Goal: Check status: Check status

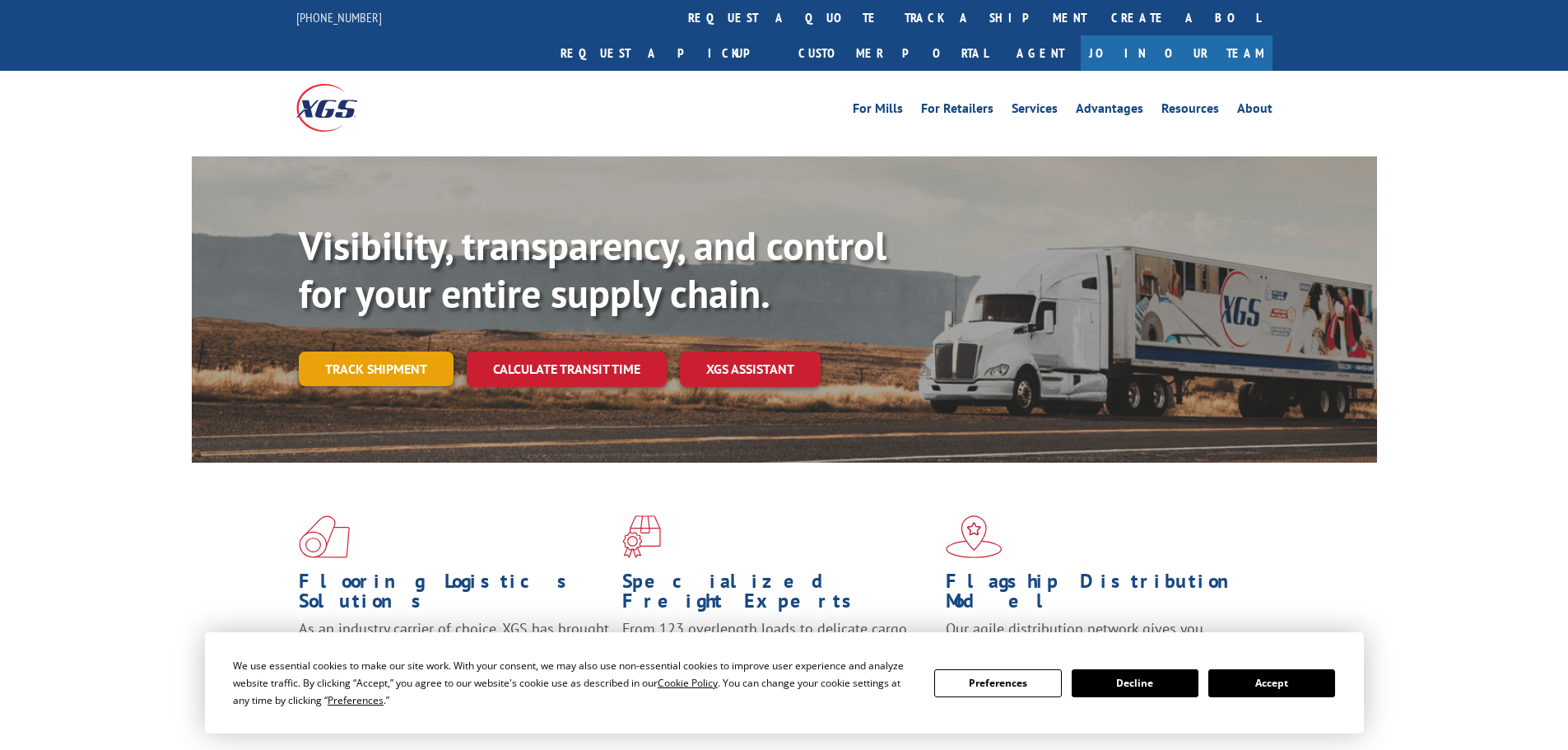
click at [400, 351] on div "Visibility, transparency, and control for your entire supply chain. Track shipm…" at bounding box center [838, 337] width 1078 height 229
click at [389, 351] on link "Track shipment" at bounding box center [375, 368] width 154 height 34
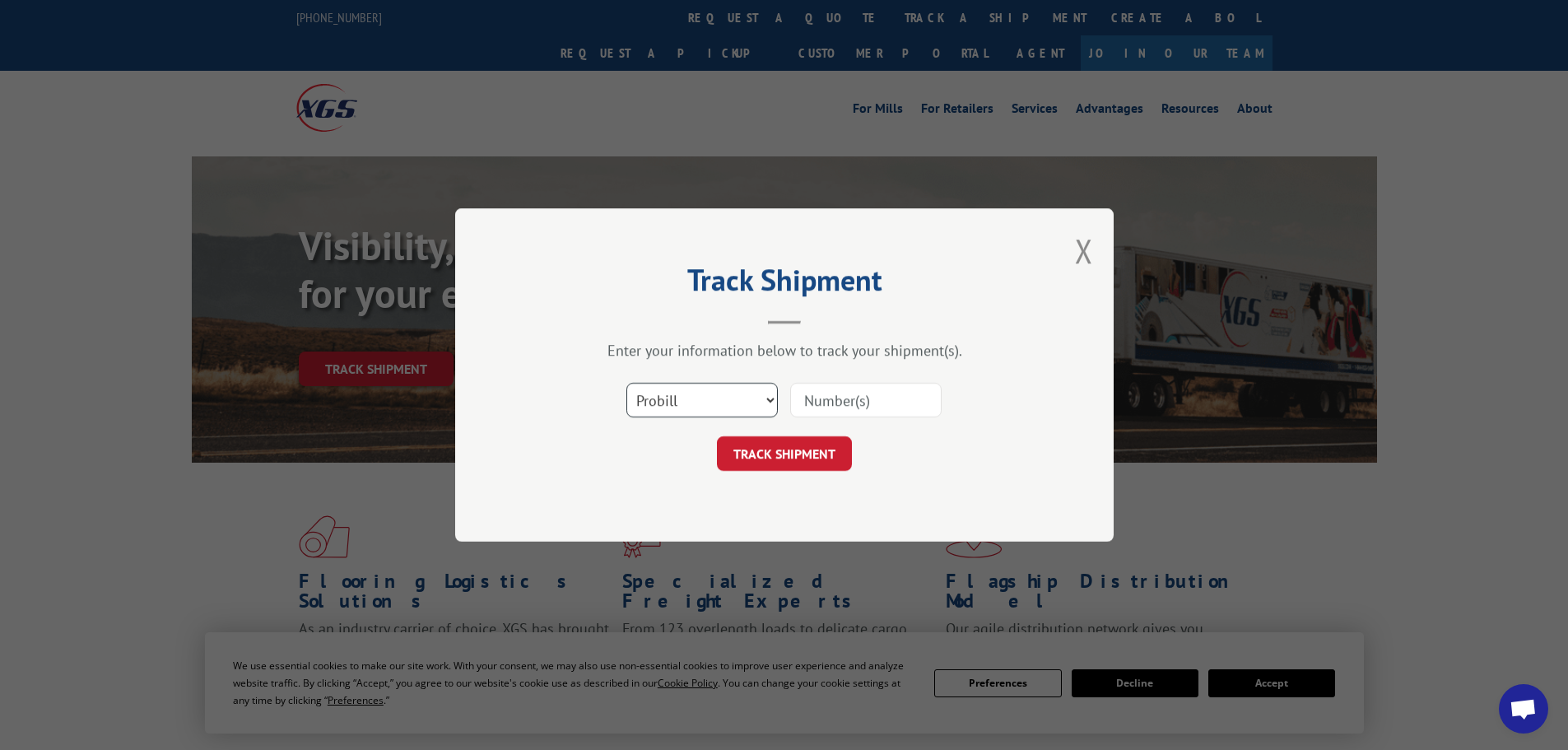
click at [668, 399] on select "Select category... Probill BOL PO" at bounding box center [702, 400] width 152 height 34
select select "bol"
click at [626, 383] on select "Select category... Probill BOL PO" at bounding box center [702, 400] width 152 height 34
click at [889, 402] on input at bounding box center [866, 400] width 152 height 34
paste input "5301018"
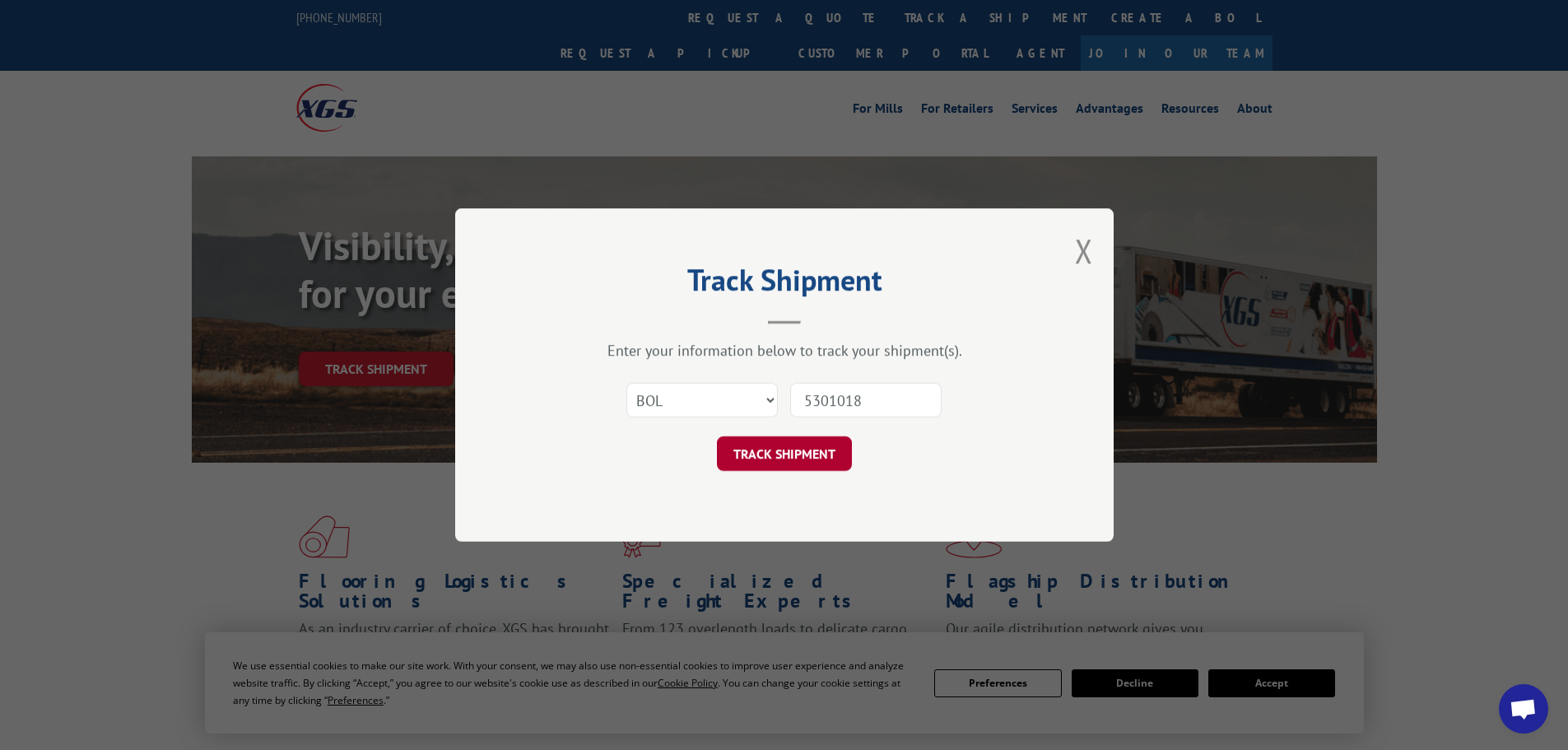
type input "5301018"
click at [809, 451] on button "TRACK SHIPMENT" at bounding box center [784, 454] width 135 height 34
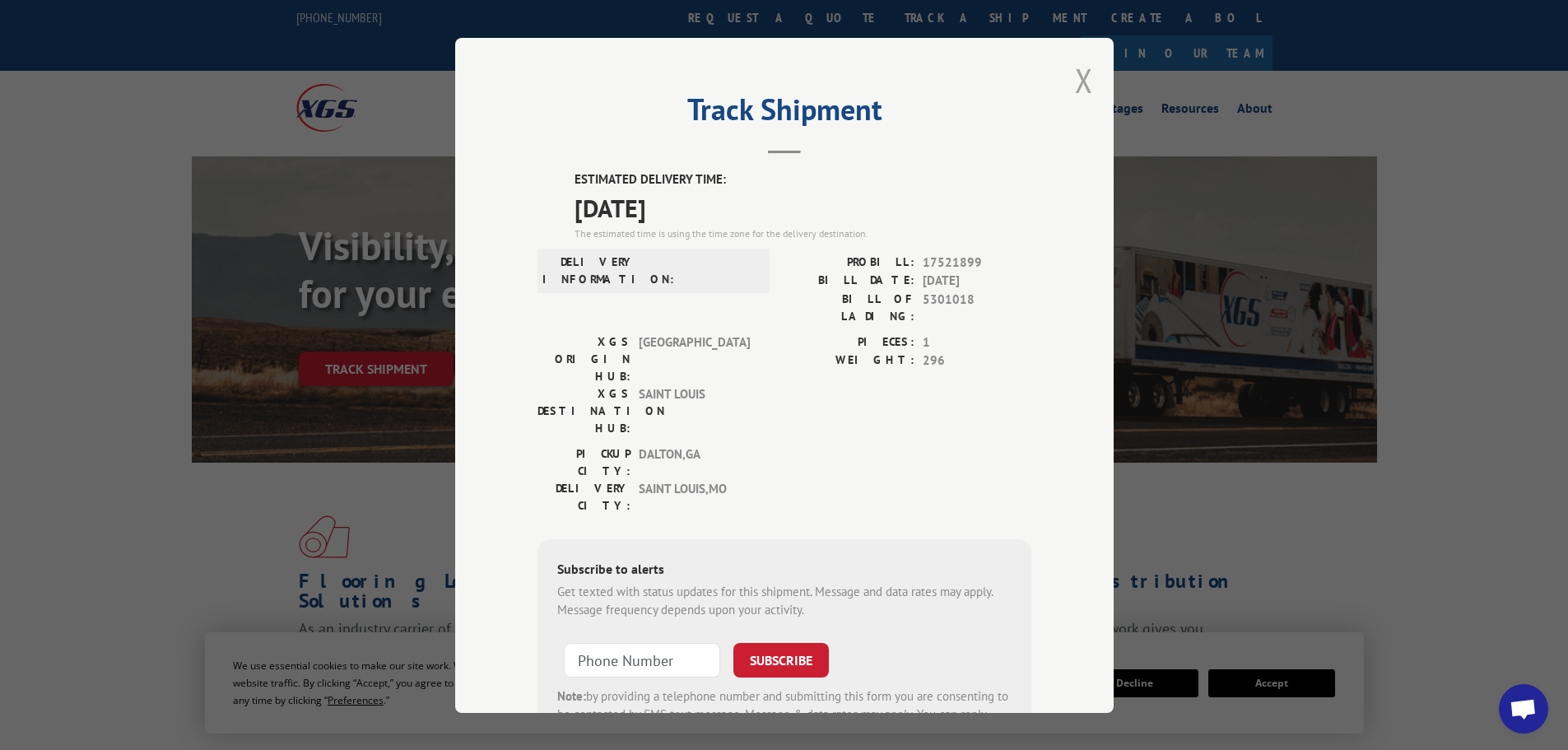
click at [1083, 80] on button "Close modal" at bounding box center [1084, 80] width 18 height 44
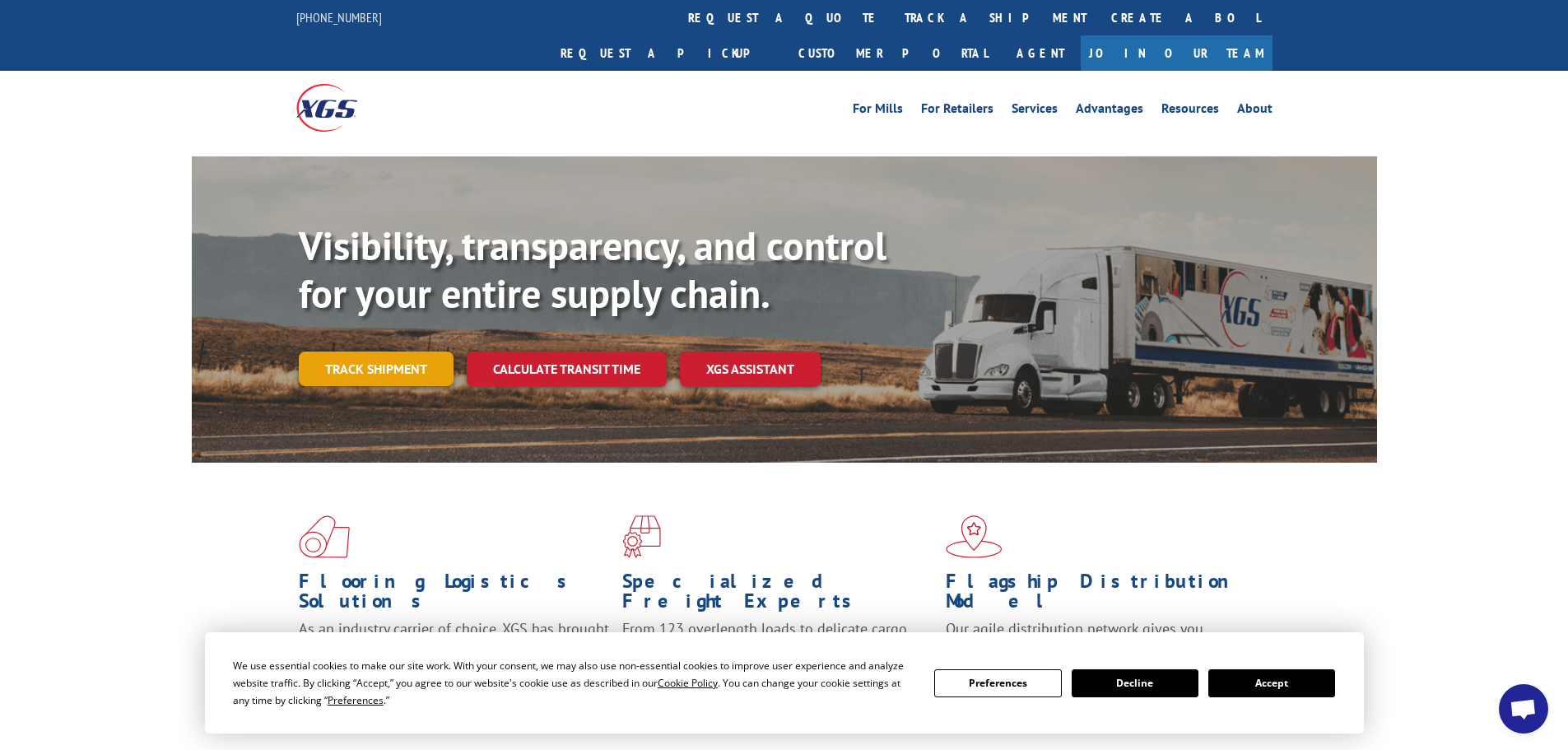
click at [383, 351] on link "Track shipment" at bounding box center [375, 368] width 154 height 34
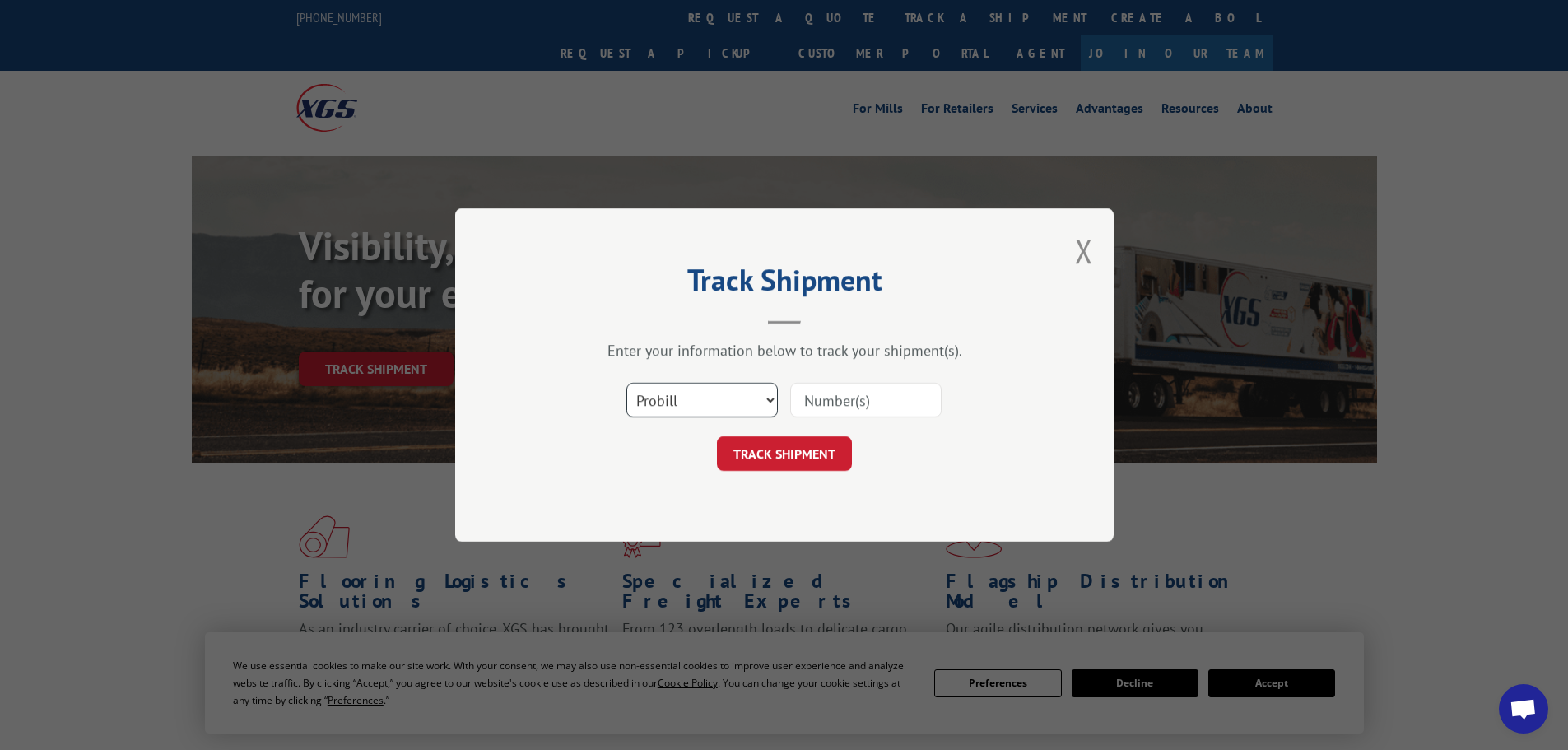
click at [723, 407] on select "Select category... Probill BOL PO" at bounding box center [702, 400] width 152 height 34
select select "bol"
click at [626, 383] on select "Select category... Probill BOL PO" at bounding box center [702, 400] width 152 height 34
click at [820, 405] on input at bounding box center [866, 400] width 152 height 34
paste input "455476"
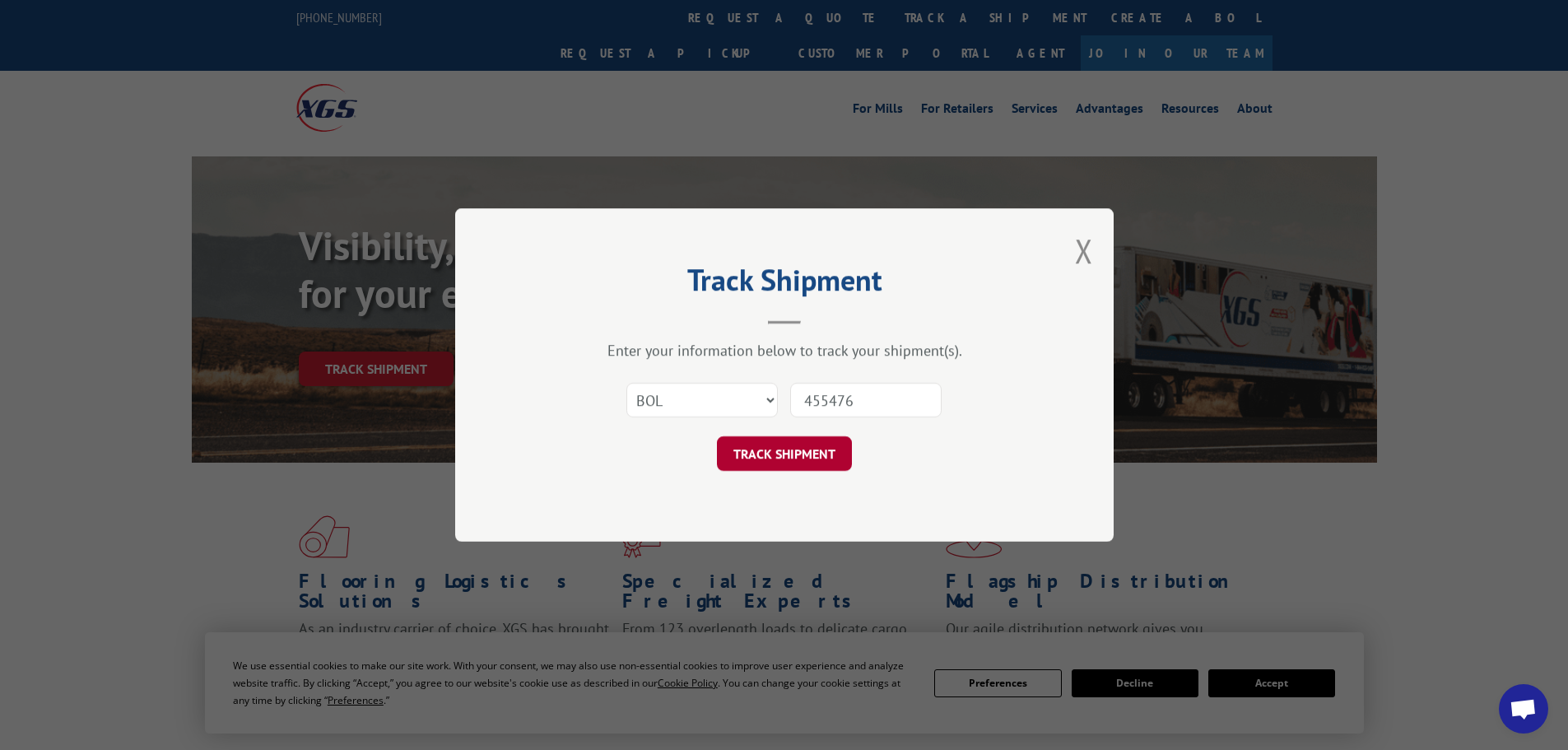
type input "455476"
click at [819, 451] on button "TRACK SHIPMENT" at bounding box center [784, 454] width 135 height 34
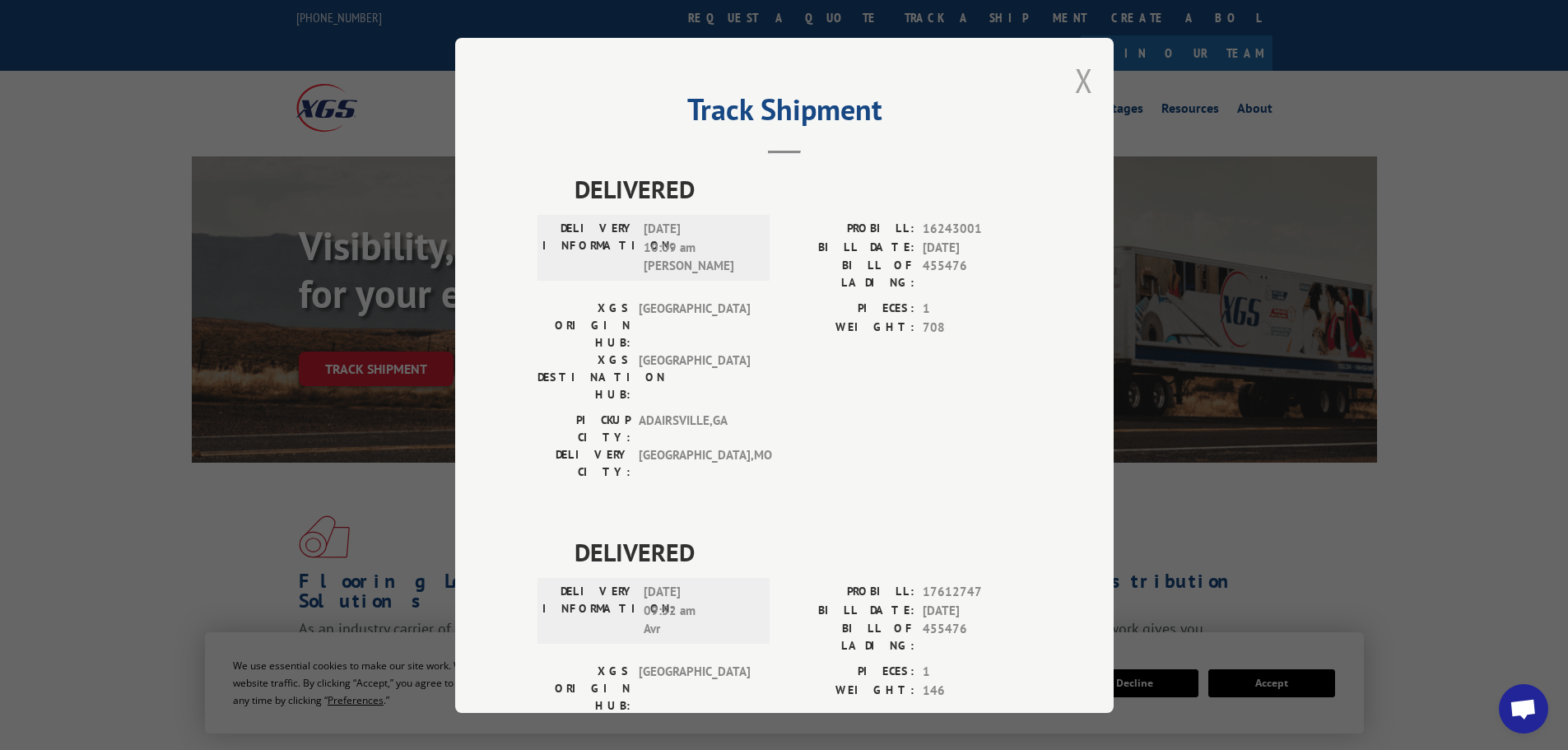
click at [1075, 79] on button "Close modal" at bounding box center [1084, 80] width 18 height 44
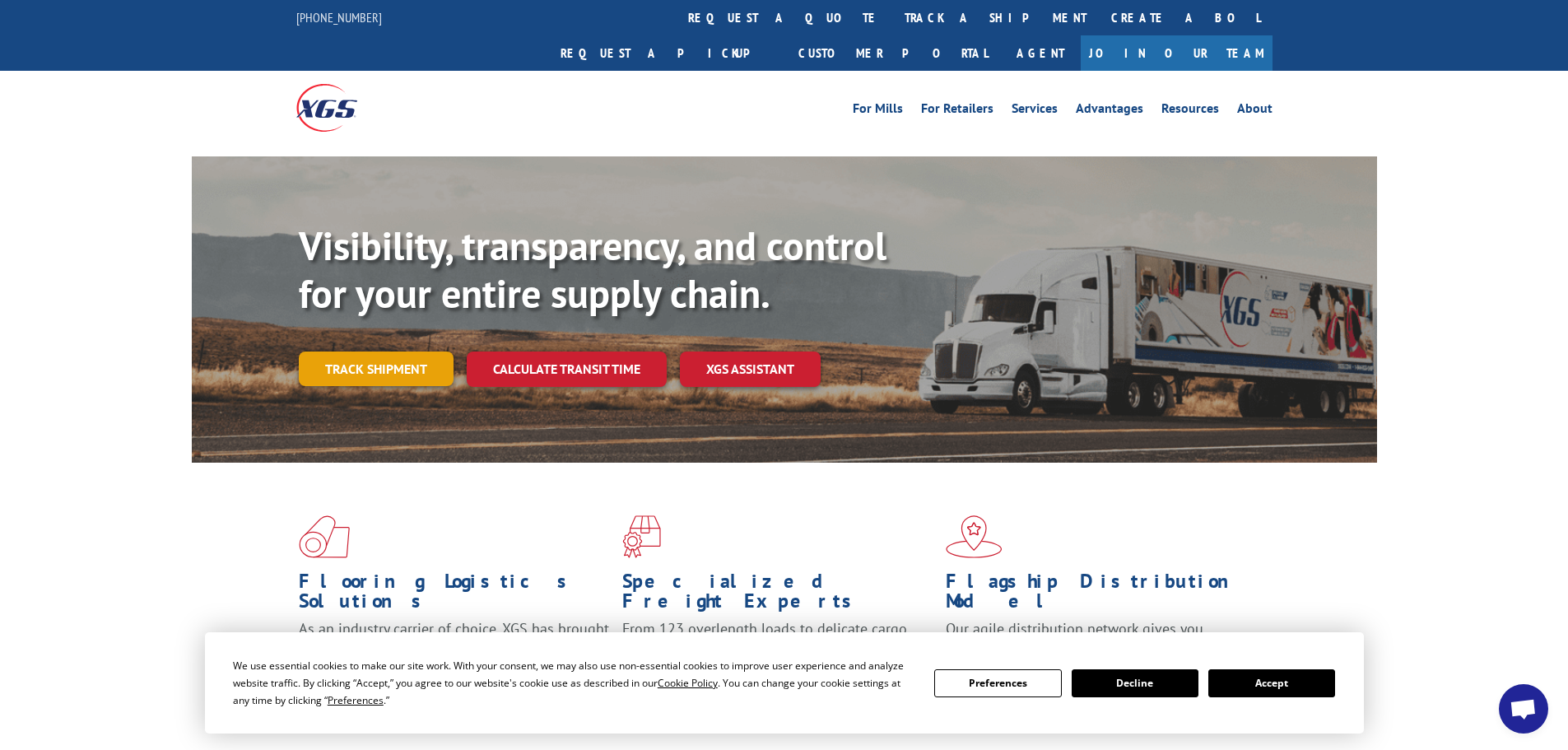
click at [334, 351] on link "Track shipment" at bounding box center [375, 368] width 154 height 34
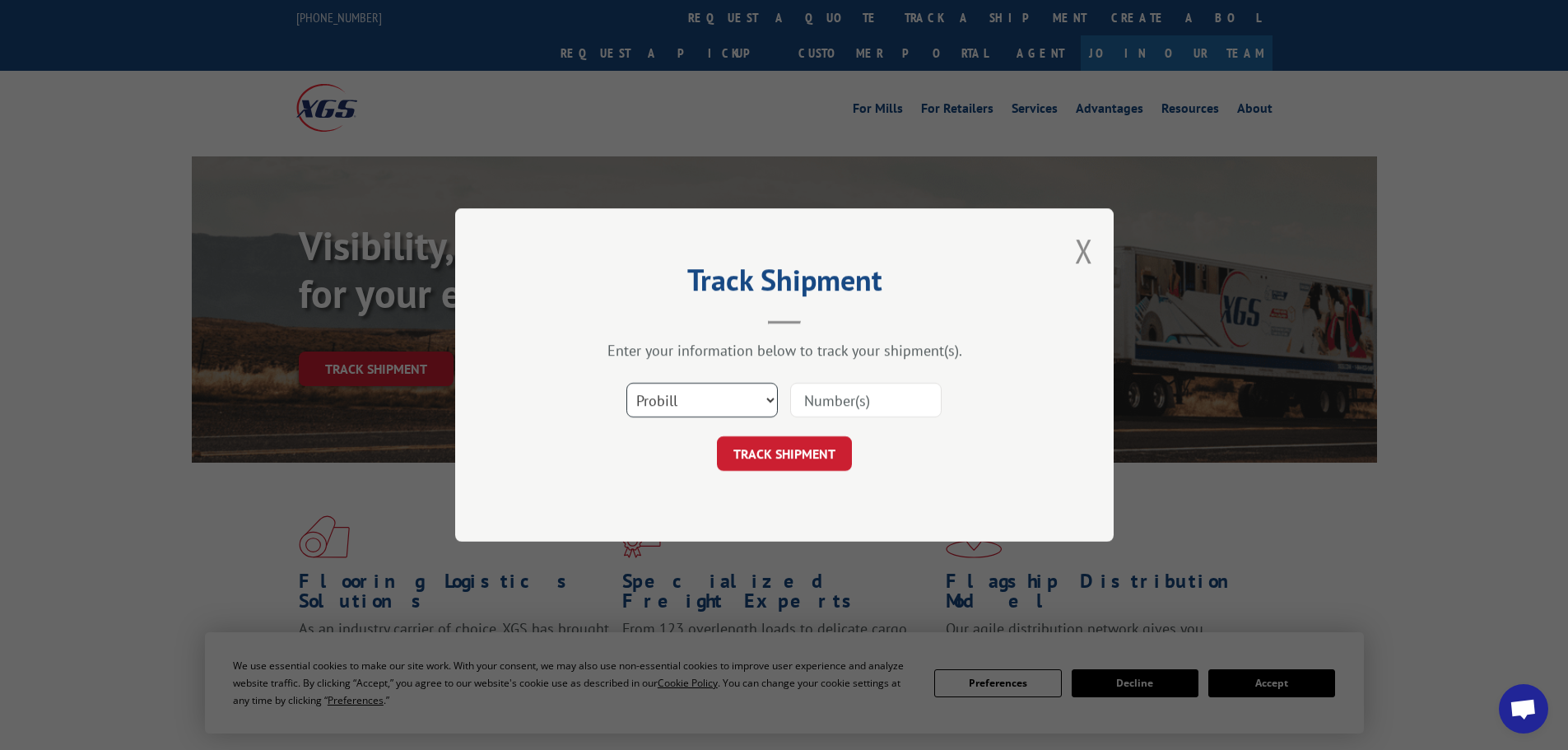
click at [694, 389] on select "Select category... Probill BOL PO" at bounding box center [702, 400] width 152 height 34
select select "bol"
click at [626, 383] on select "Select category... Probill BOL PO" at bounding box center [702, 400] width 152 height 34
paste input "455476"
type input "455476"
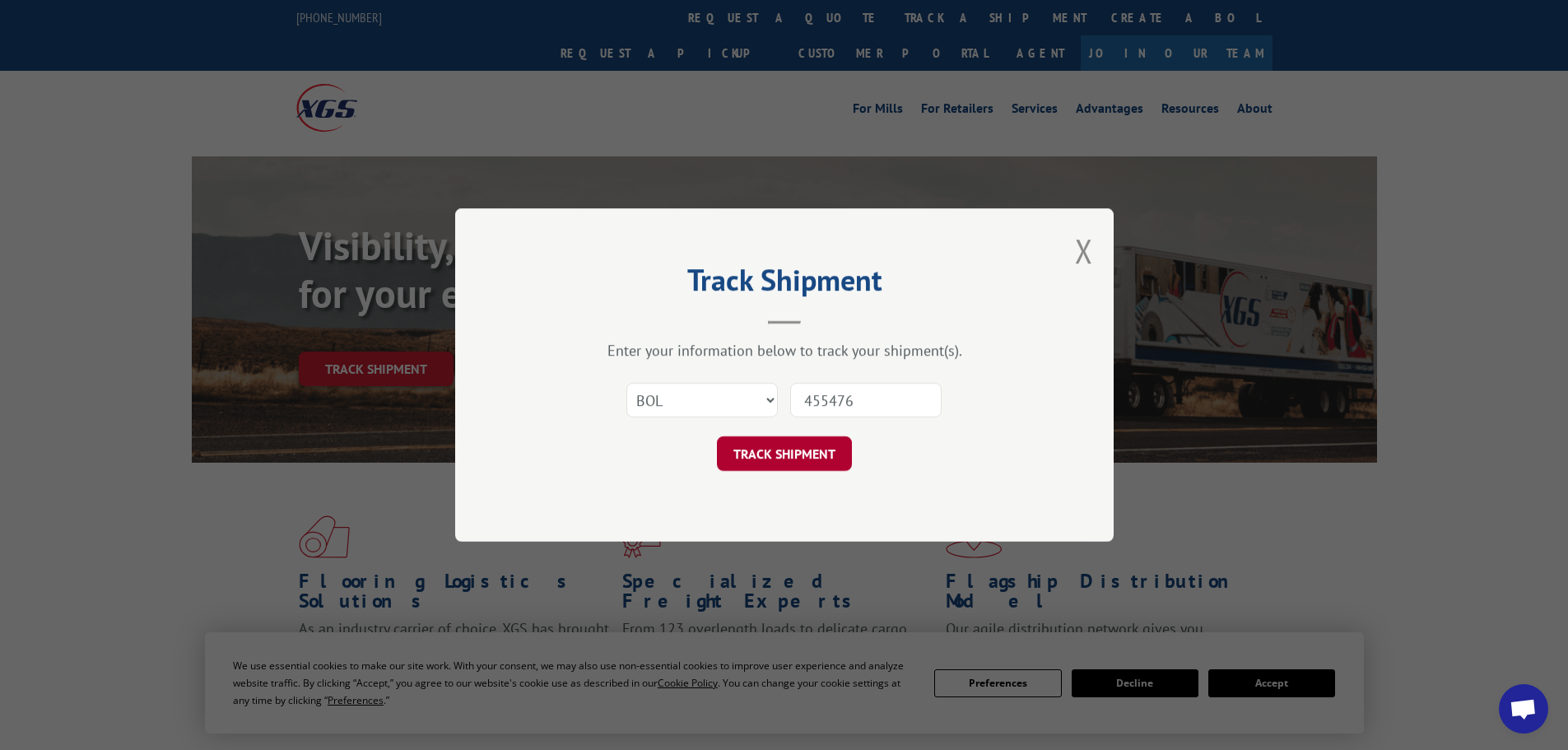
click at [814, 448] on button "TRACK SHIPMENT" at bounding box center [784, 454] width 135 height 34
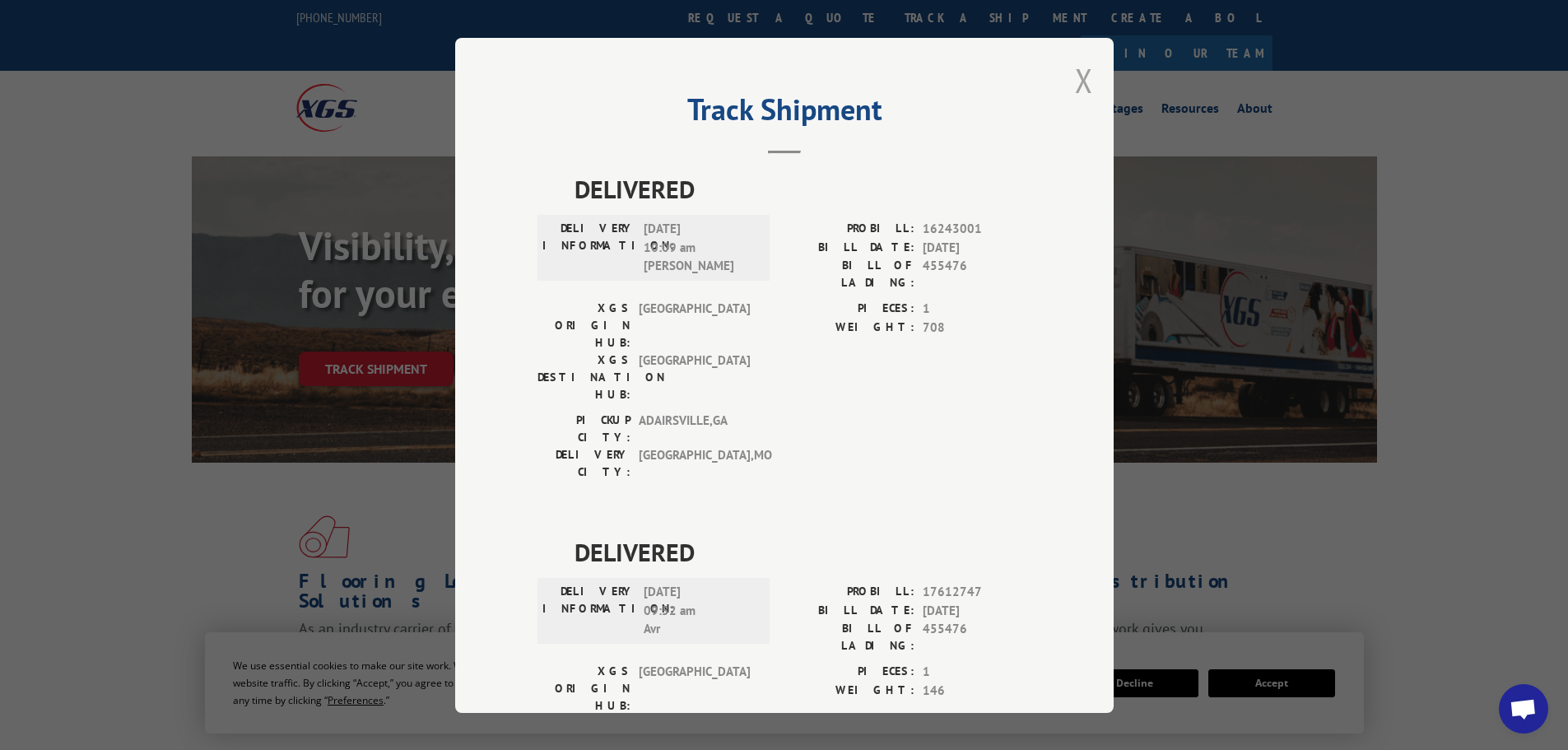
click at [1079, 80] on button "Close modal" at bounding box center [1084, 80] width 18 height 44
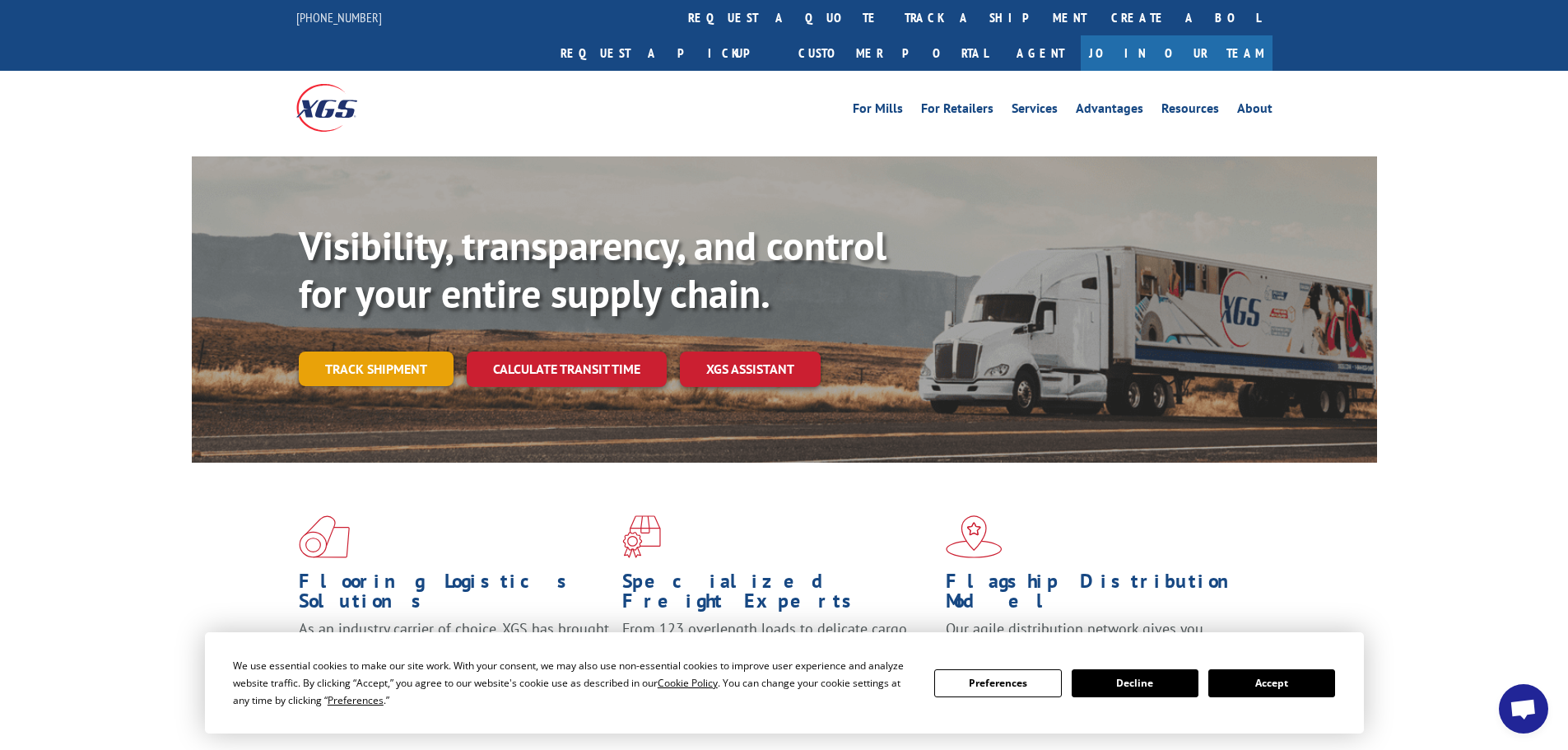
click at [408, 351] on link "Track shipment" at bounding box center [375, 368] width 154 height 34
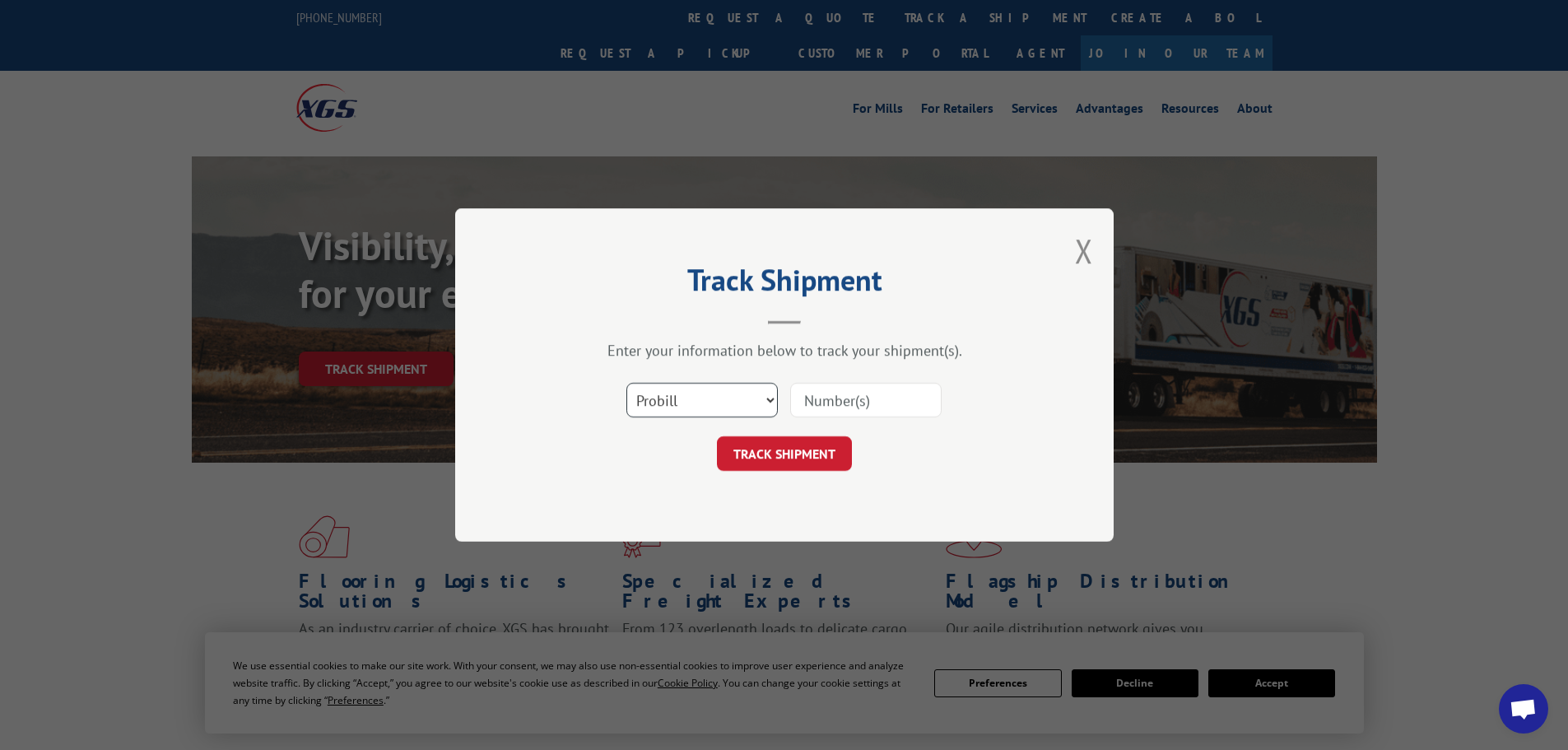
click at [725, 401] on select "Select category... Probill BOL PO" at bounding box center [702, 400] width 152 height 34
select select "bol"
click at [626, 383] on select "Select category... Probill BOL PO" at bounding box center [702, 400] width 152 height 34
click at [820, 399] on input at bounding box center [866, 400] width 152 height 34
paste input "6047543"
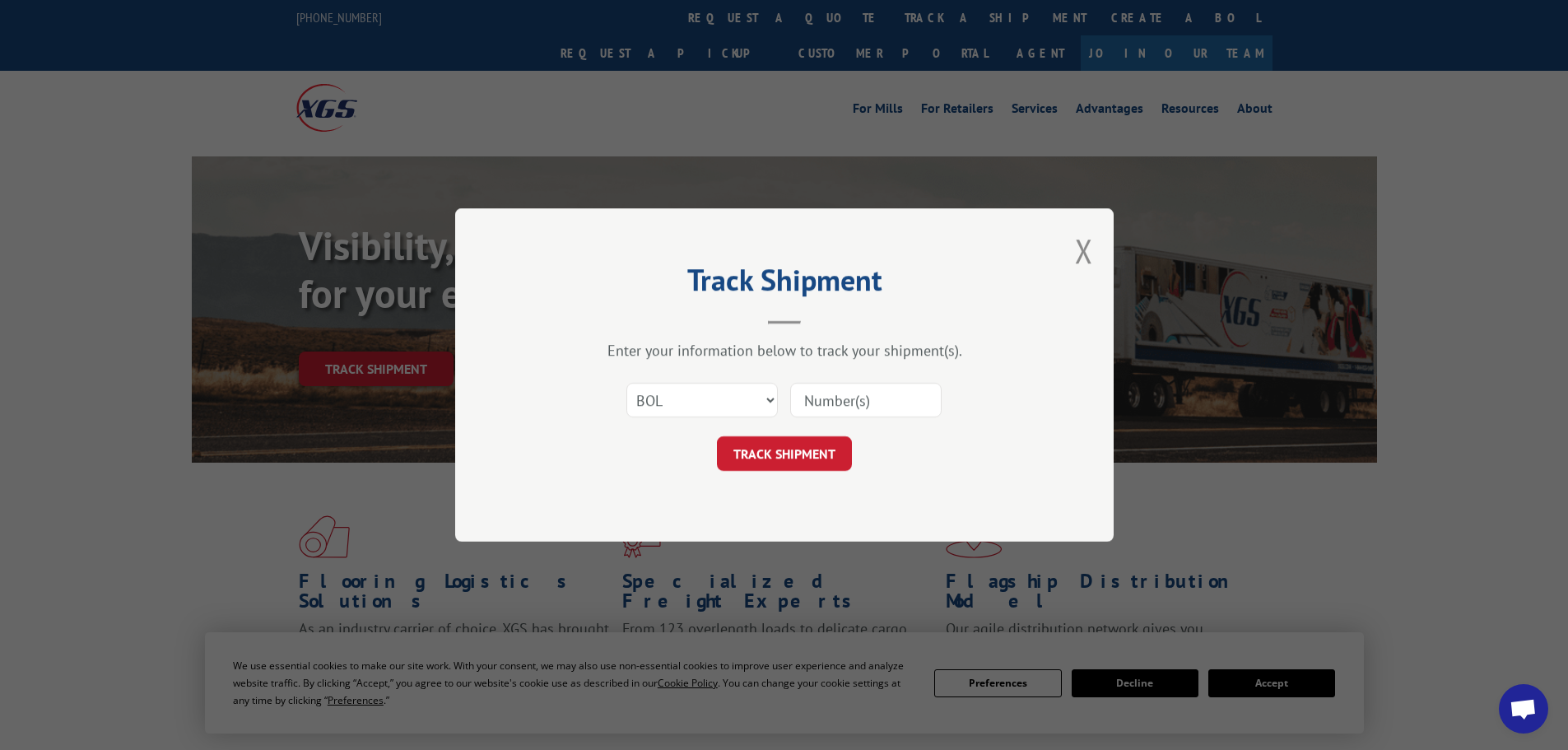
type input "6047543"
drag, startPoint x: 789, startPoint y: 468, endPoint x: 786, endPoint y: 455, distance: 13.3
click at [785, 467] on button "TRACK SHIPMENT" at bounding box center [784, 454] width 135 height 34
